Goal: Information Seeking & Learning: Find specific fact

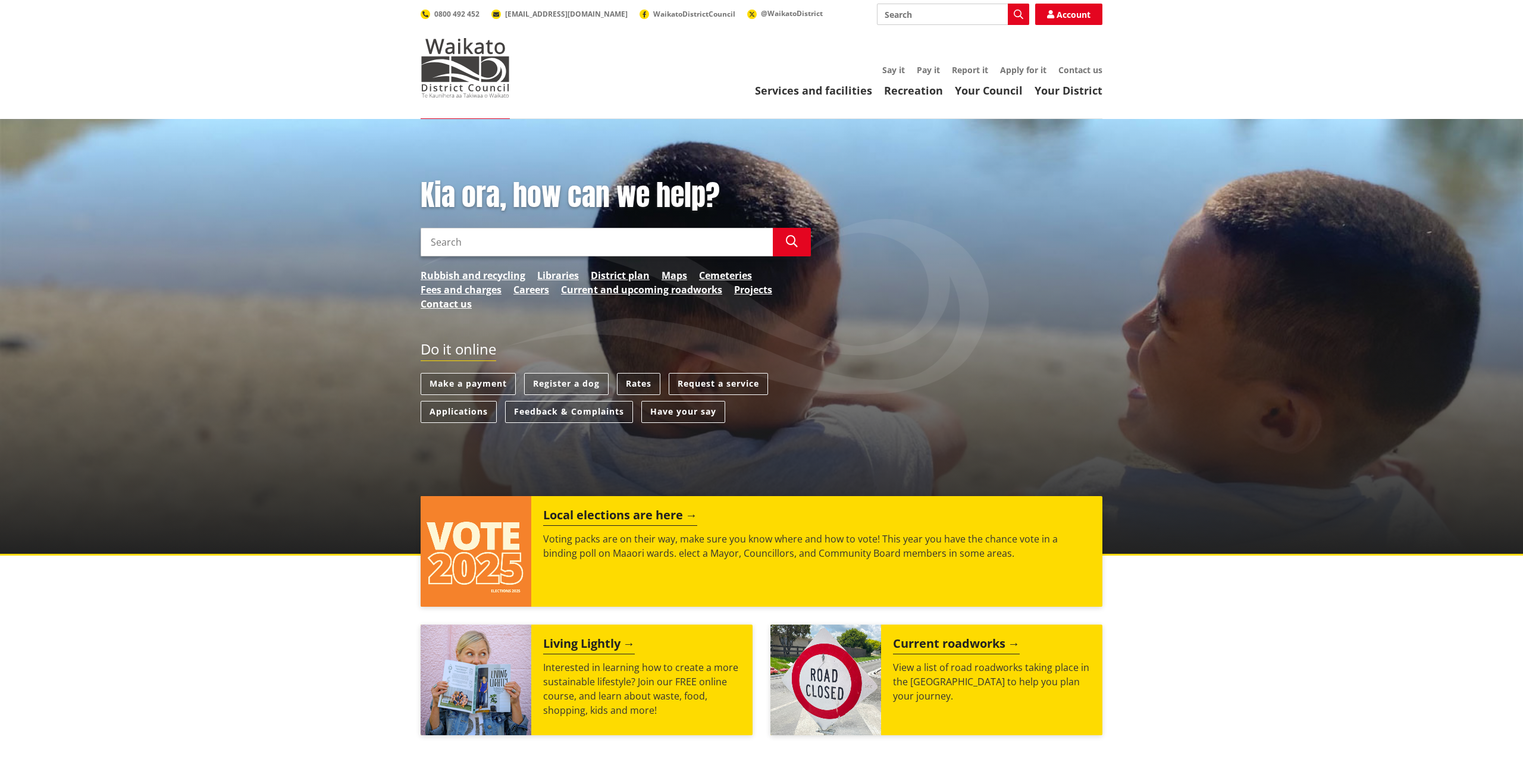
click at [520, 245] on input "Search" at bounding box center [597, 242] width 352 height 28
click at [637, 384] on link "Rates" at bounding box center [638, 384] width 43 height 22
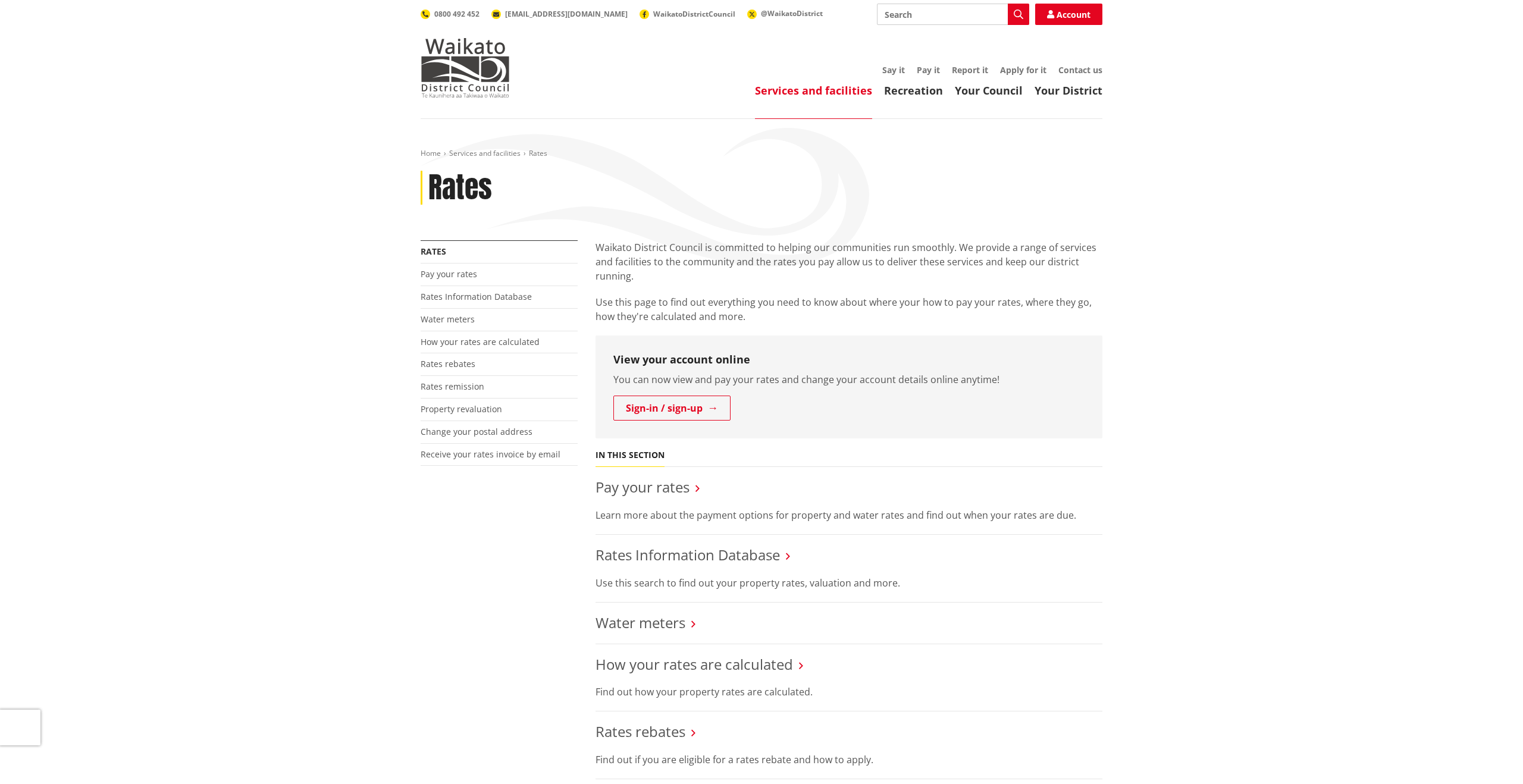
click at [731, 543] on li "Rates Information Database Use this search to find out your property rates, val…" at bounding box center [849, 568] width 507 height 68
click at [744, 552] on link "Rates Information Database" at bounding box center [688, 554] width 185 height 20
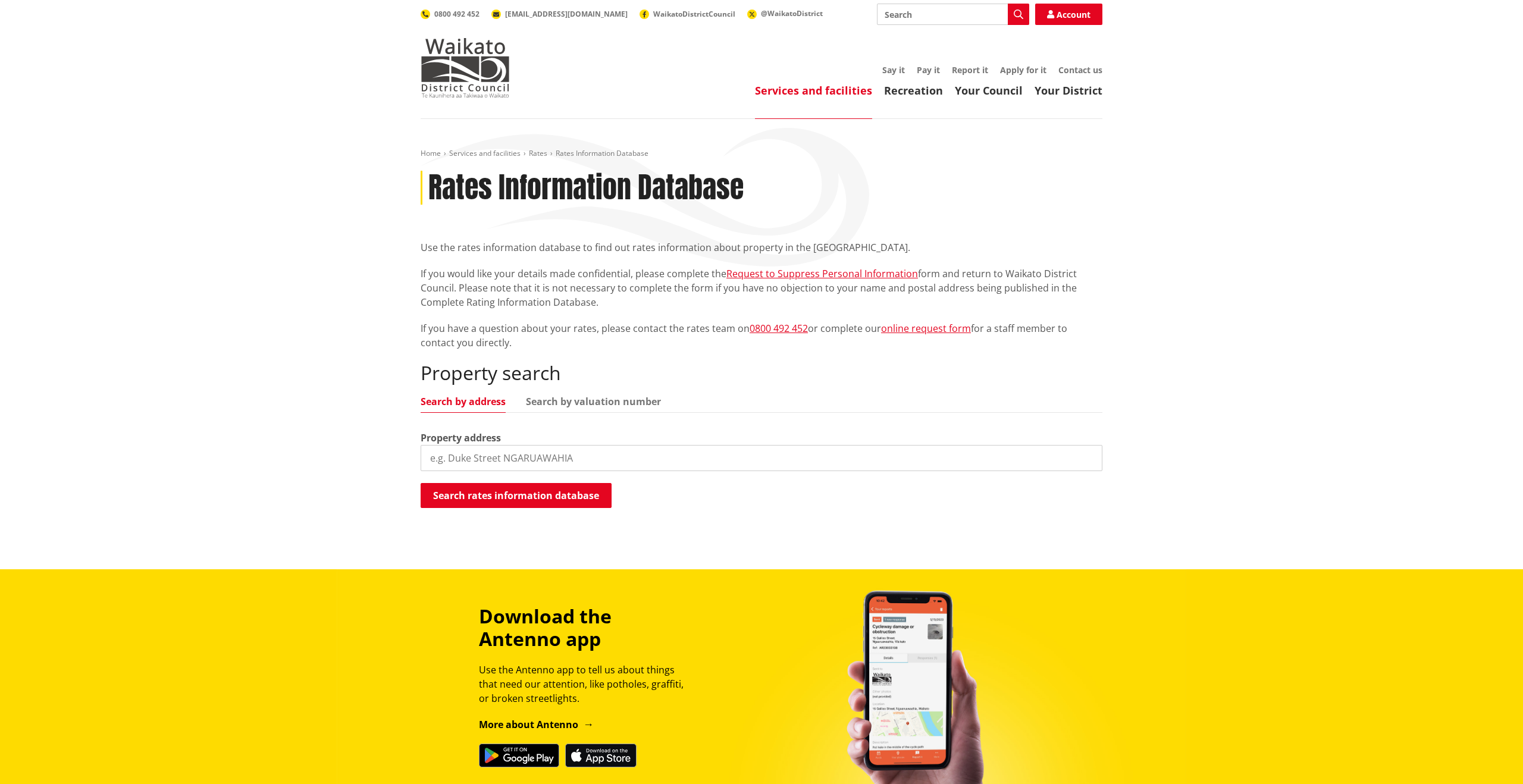
click at [498, 455] on input "search" at bounding box center [762, 457] width 682 height 26
type input "79 Murray ward"
click at [488, 494] on button "Search rates information database" at bounding box center [517, 496] width 191 height 25
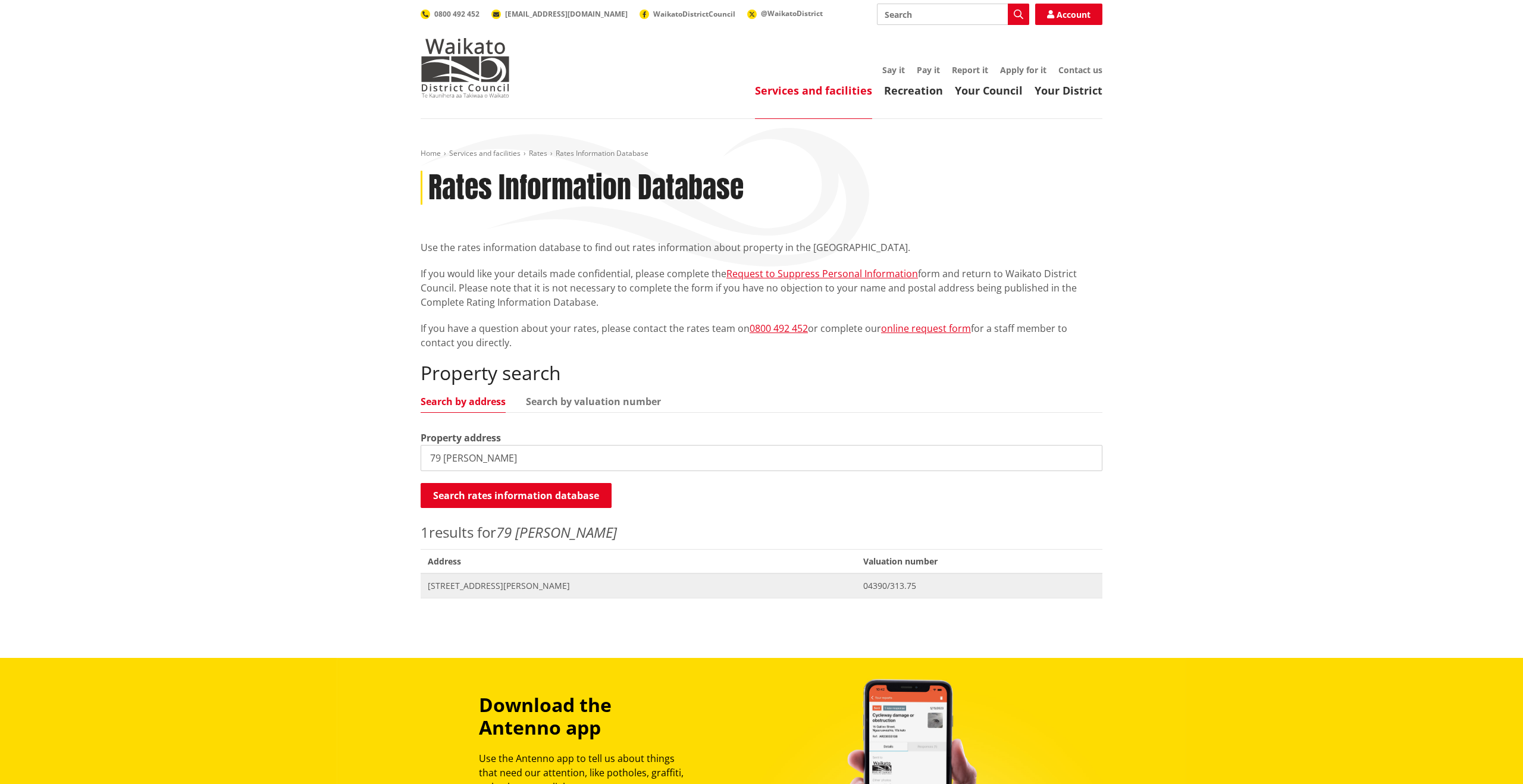
click at [517, 588] on span "79 Murray Ward Drive TE KAUWHATA" at bounding box center [638, 585] width 421 height 12
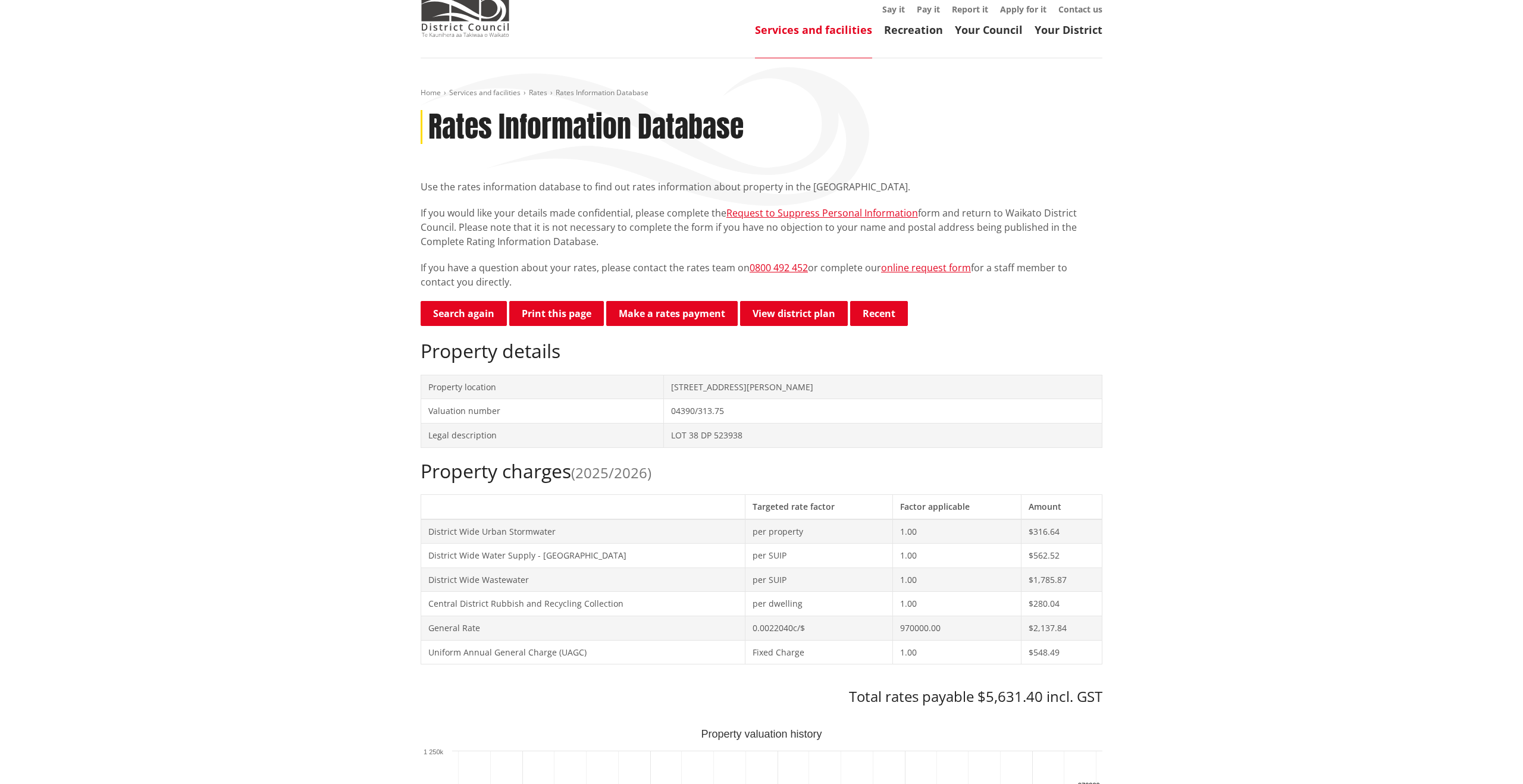
scroll to position [76, 0]
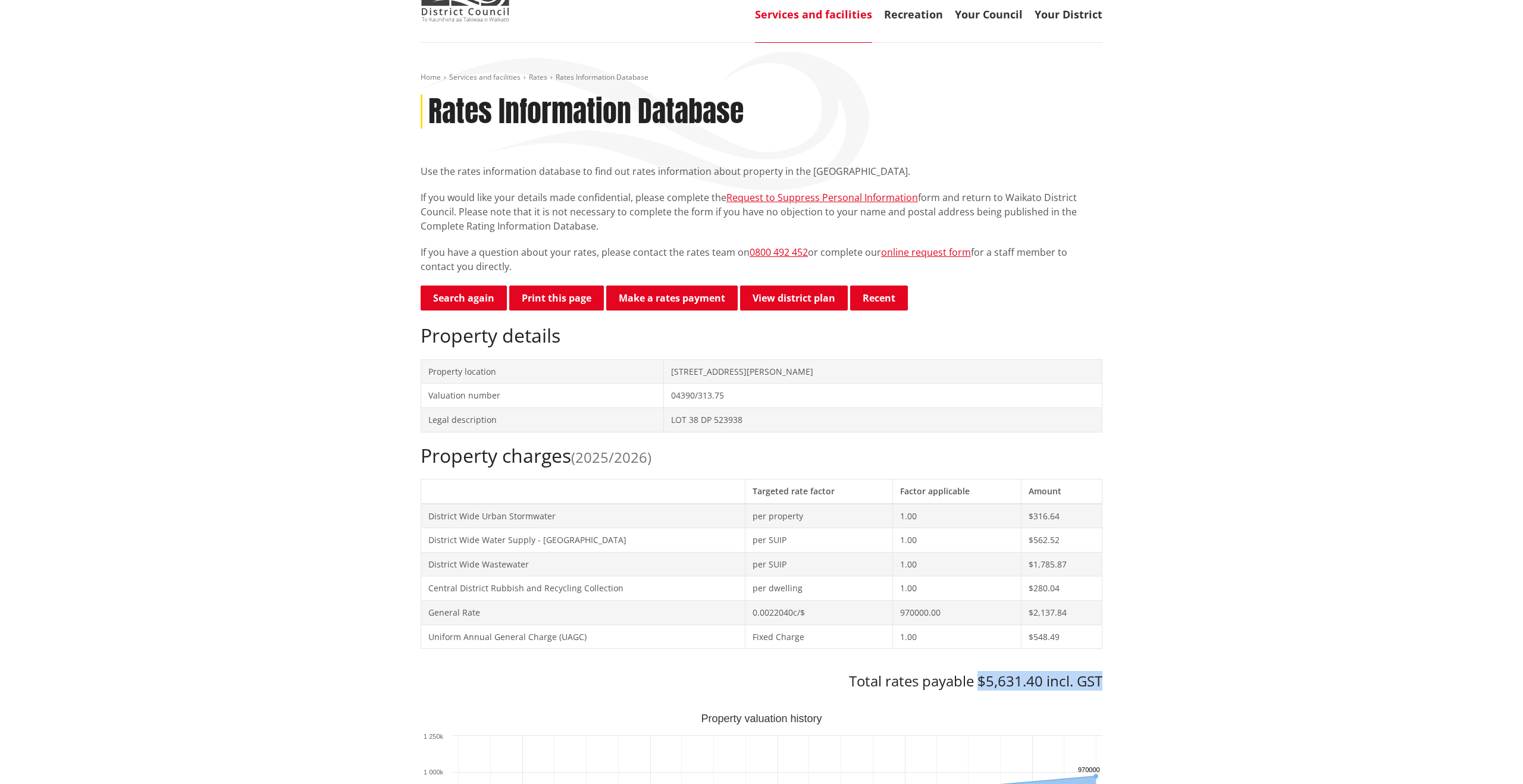
drag, startPoint x: 980, startPoint y: 681, endPoint x: 1116, endPoint y: 680, distance: 136.0
copy h3 "$5,631.40 incl. GST"
